Goal: Download file/media

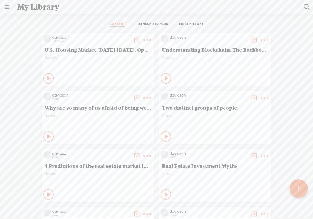
click at [143, 39] on t at bounding box center [146, 39] width 7 height 7
click at [124, 94] on link "Download as..." at bounding box center [118, 93] width 52 height 12
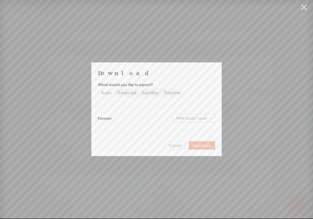
click at [212, 119] on div "WAV audio (.wav)" at bounding box center [194, 118] width 42 height 8
click at [201, 133] on div "Best for sharing, small file size" at bounding box center [189, 135] width 42 height 4
click at [203, 148] on span "Download" at bounding box center [202, 145] width 18 height 5
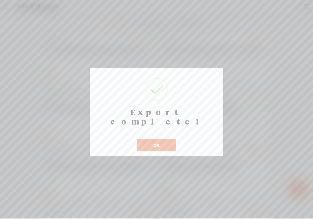
click at [160, 139] on button "OK" at bounding box center [157, 145] width 40 height 12
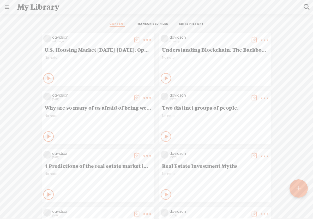
click at [9, 8] on link at bounding box center [7, 7] width 14 height 14
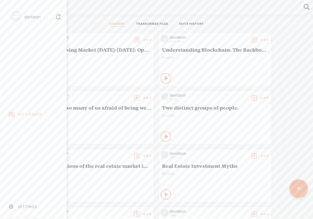
click at [26, 114] on div "MY LIBRARY" at bounding box center [30, 114] width 24 height 4
click at [35, 204] on div "SETTINGS" at bounding box center [27, 206] width 19 height 4
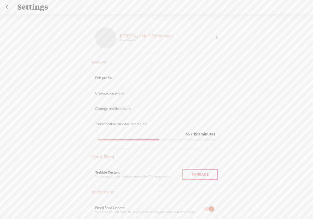
click at [58, 161] on div "Upgrade To Trebble Plus [PERSON_NAME] Entrpreneur View Profile Account Edit pro…" at bounding box center [156, 119] width 313 height 210
click at [7, 6] on link at bounding box center [6, 7] width 13 height 14
